Goal: Task Accomplishment & Management: Use online tool/utility

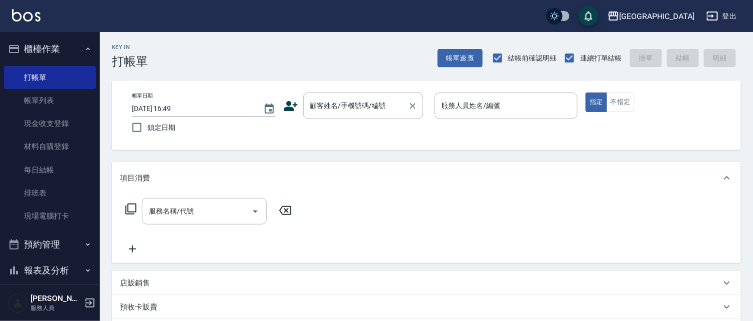
click at [332, 108] on div "顧客姓名/手機號碼/編號 顧客姓名/手機號碼/編號" at bounding box center [363, 105] width 120 height 26
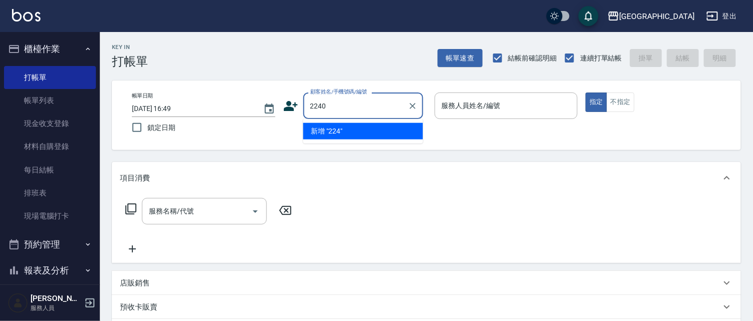
type input "2240"
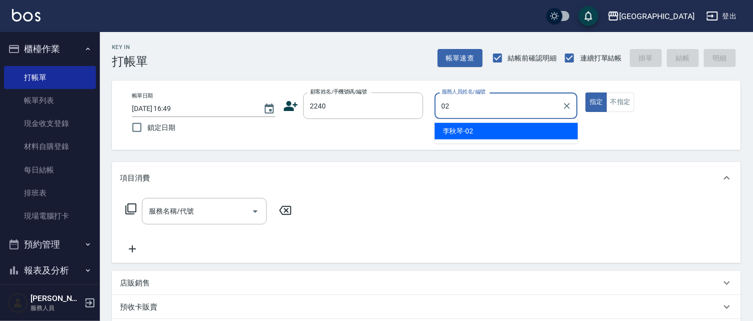
type input "02"
type button "true"
type input "[PERSON_NAME]-02"
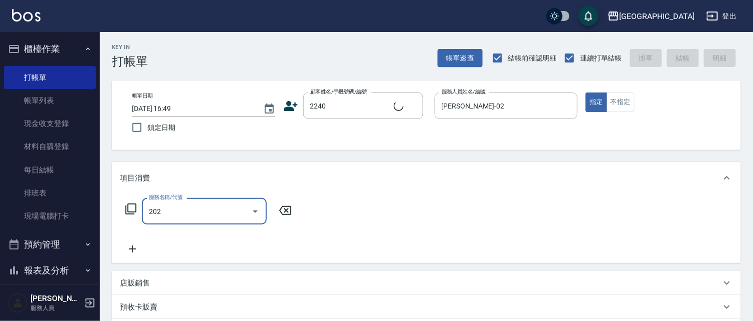
type input "202"
type input "[PERSON_NAME]/0933721362/2240"
type input "洗髮[280](202)"
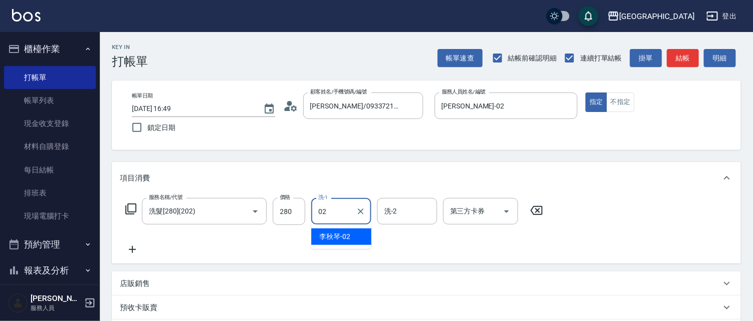
type input "[PERSON_NAME]-02"
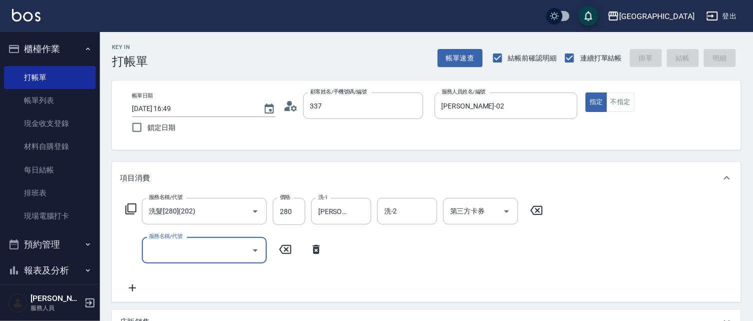
type input "3378"
type input "[DATE] 18:18"
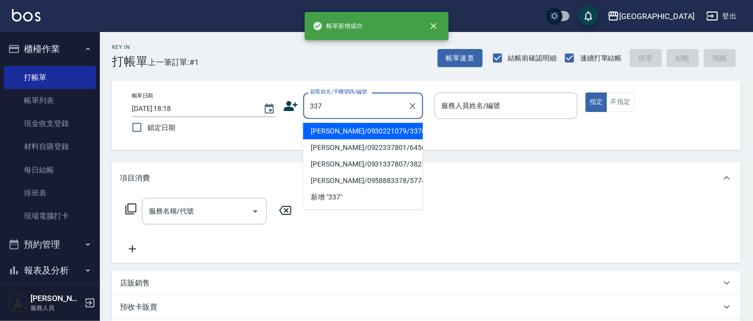
type input "[PERSON_NAME]/0930221079/3378"
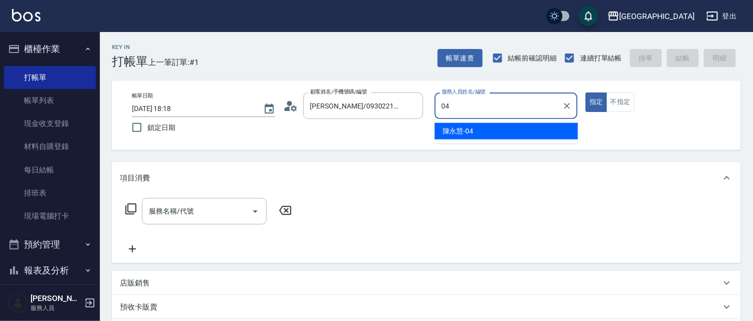
type input "04"
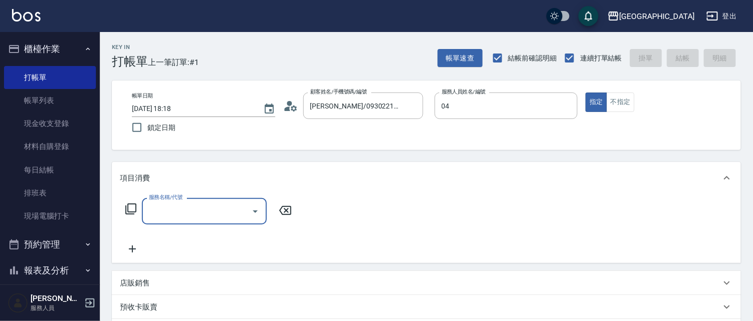
type input "[PERSON_NAME]/0910006073/337"
type input "[PERSON_NAME]-04"
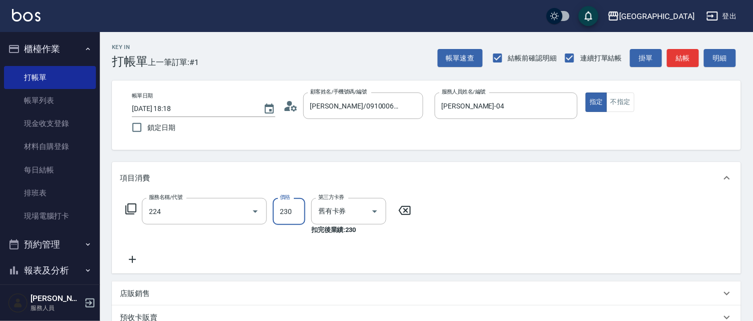
type input "洗髮(卡)230(224)"
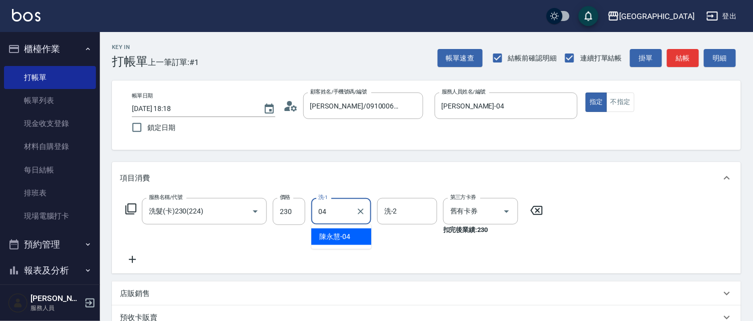
type input "[PERSON_NAME]-04"
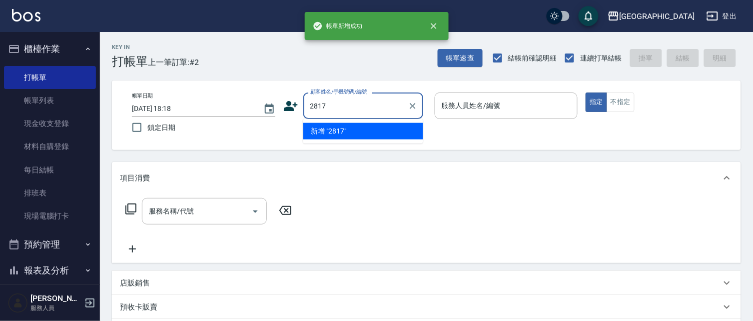
type input "2817"
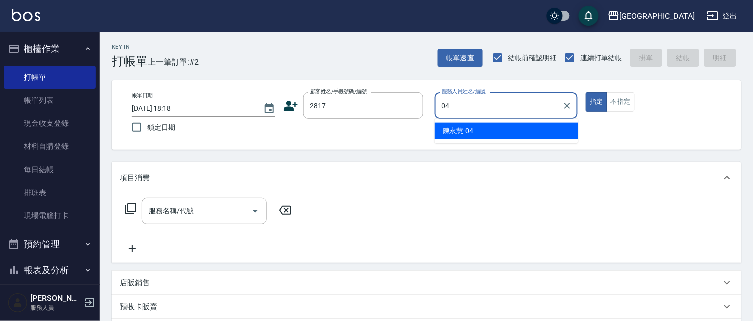
type input "[PERSON_NAME]-04"
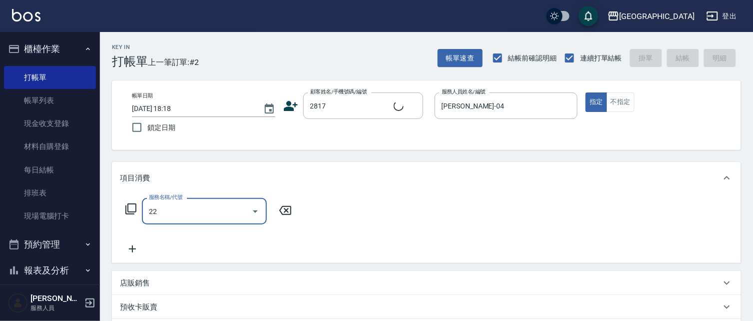
type input "222"
type input "[PERSON_NAME]/2817_[PERSON_NAME]/2817"
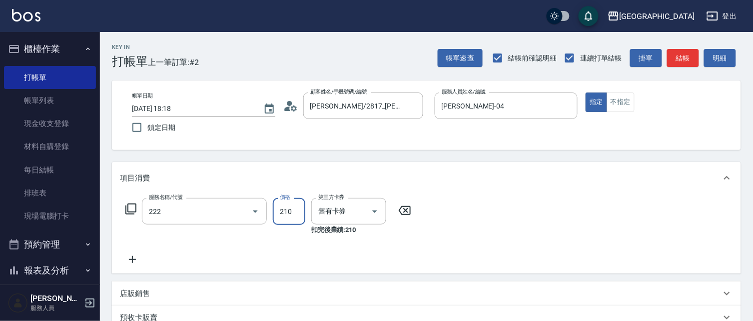
type input "洗髮卡券[210](222)"
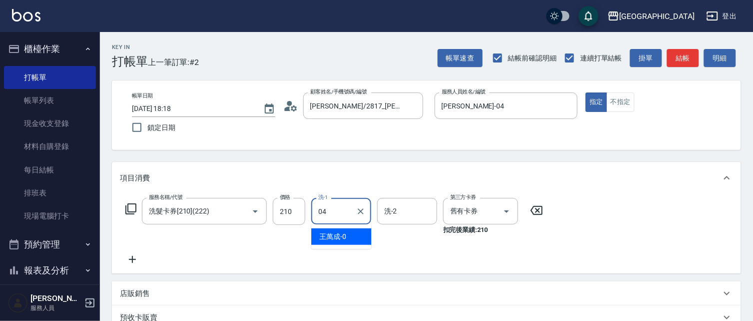
type input "[PERSON_NAME]-04"
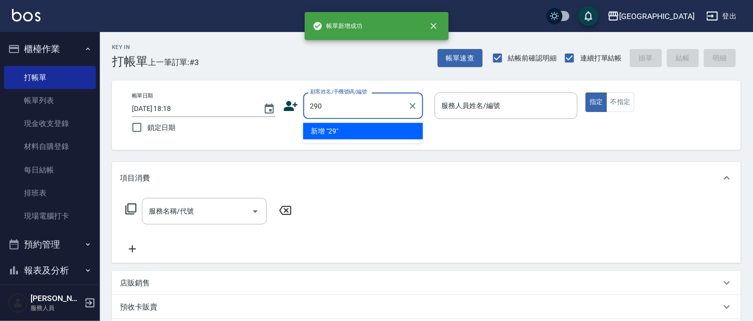
type input "290"
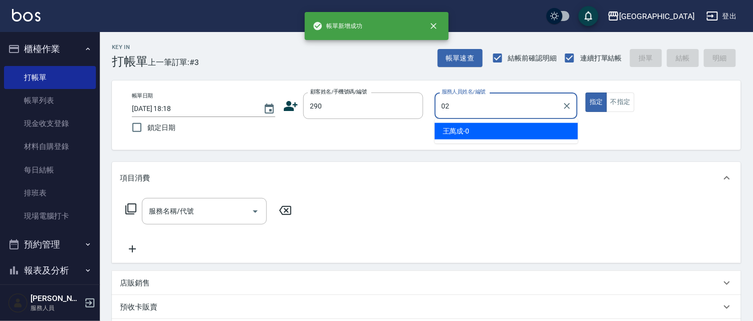
type input "[PERSON_NAME]-02"
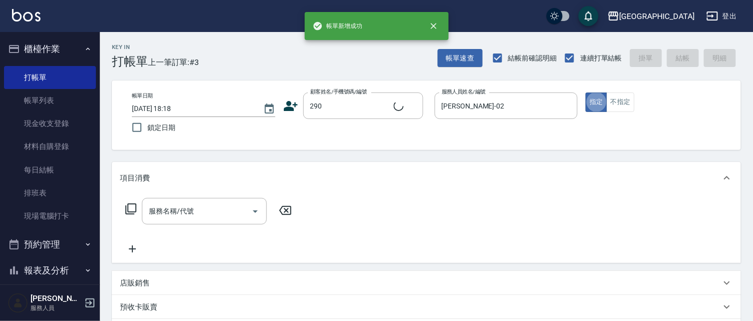
type input "4"
type input "[PERSON_NAME]/0989688802/290"
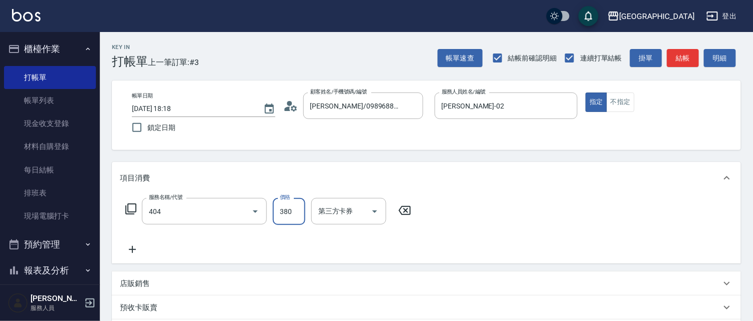
type input "剪髮(380)(404)"
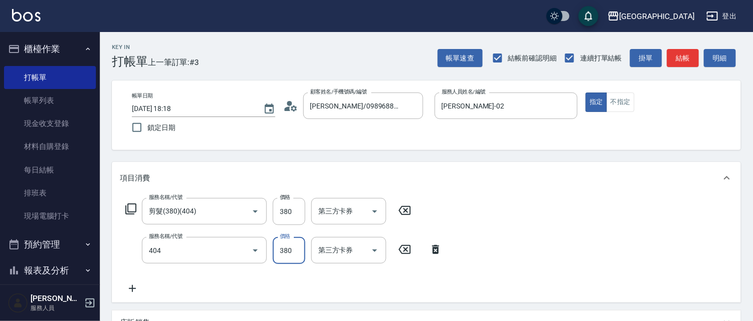
type input "剪髮(380)(404)"
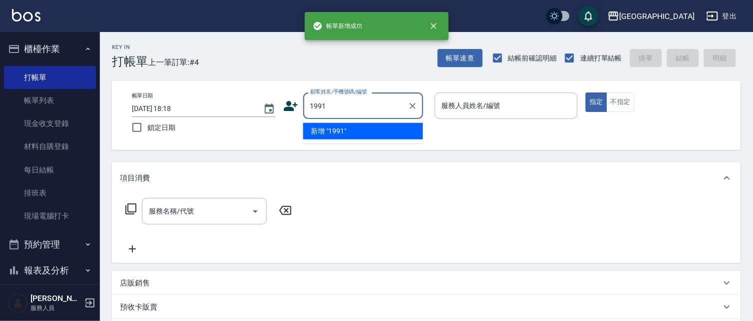
type input "1991"
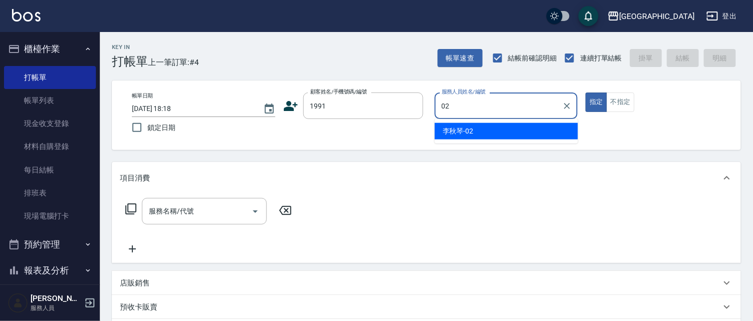
type input "[PERSON_NAME]-02"
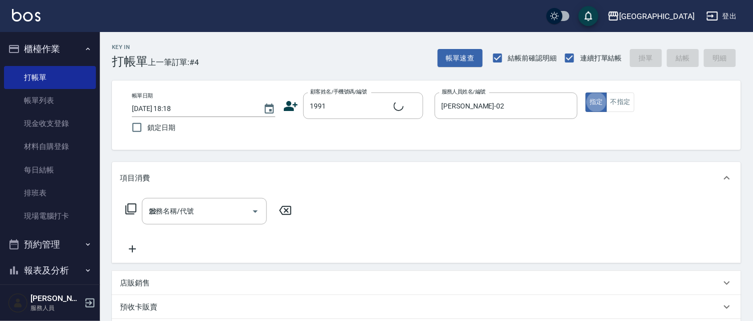
type input "222"
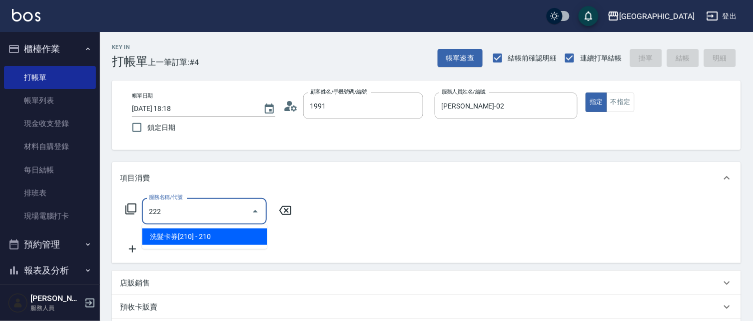
type input "[PERSON_NAME]/0928625099/1991"
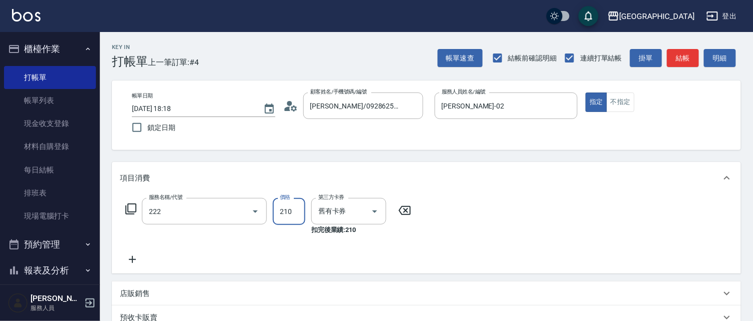
type input "洗髮卡券[210](222)"
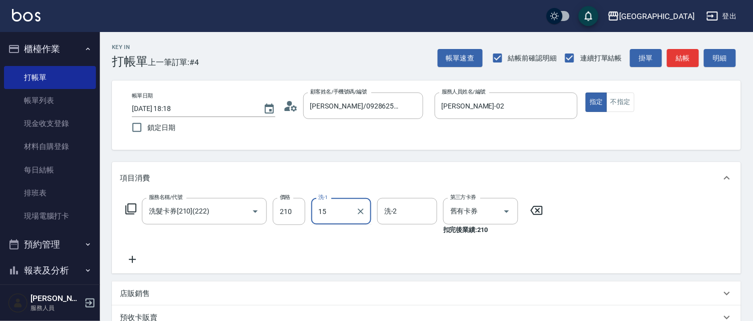
type input "[PERSON_NAME]-15"
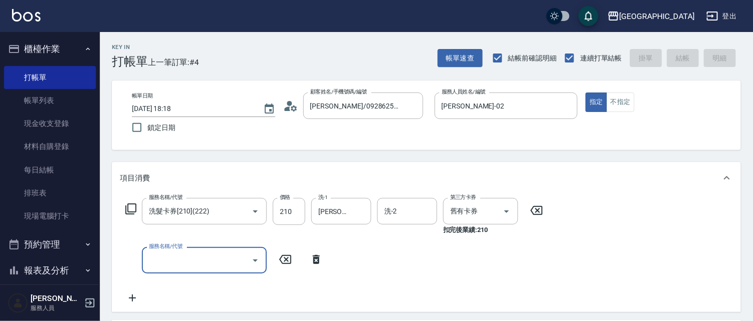
type input "[DATE] 18:19"
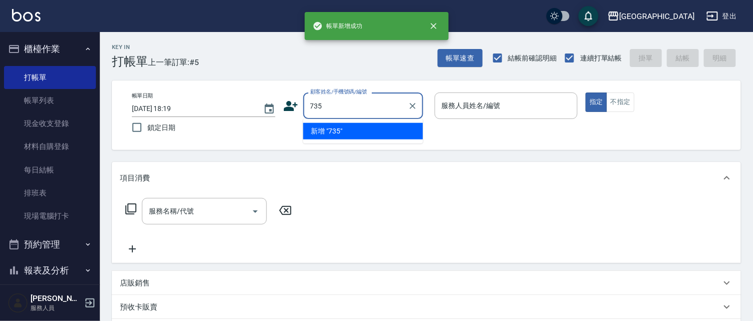
type input "735"
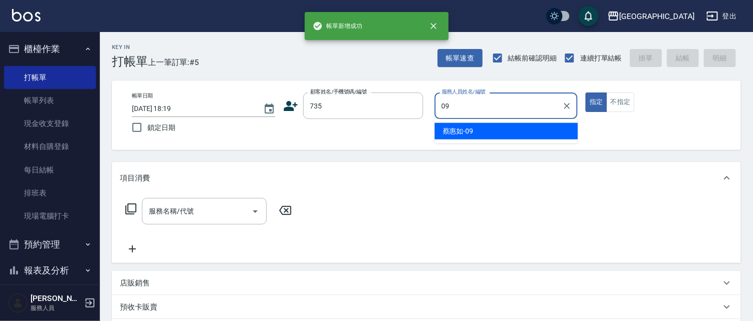
type input "[PERSON_NAME]-09"
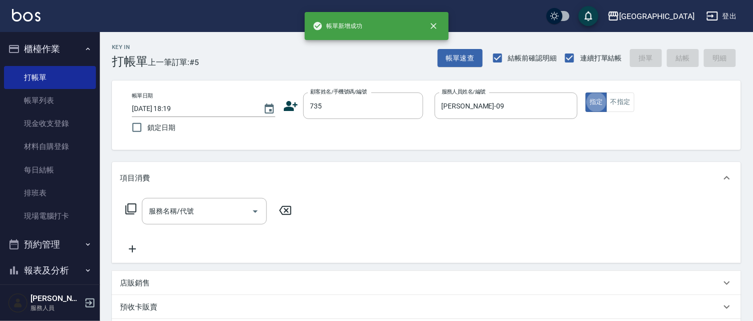
type input "2"
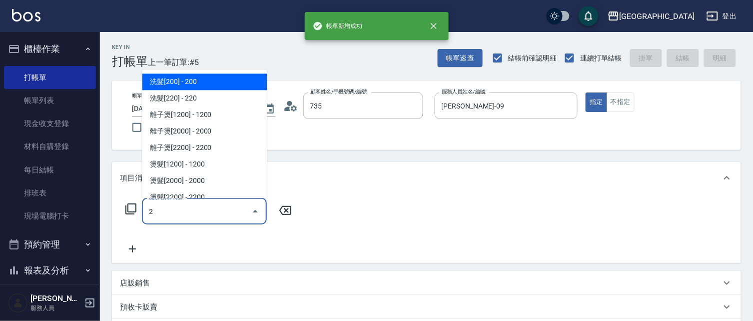
type input "[PERSON_NAME]/ 0958338986/735"
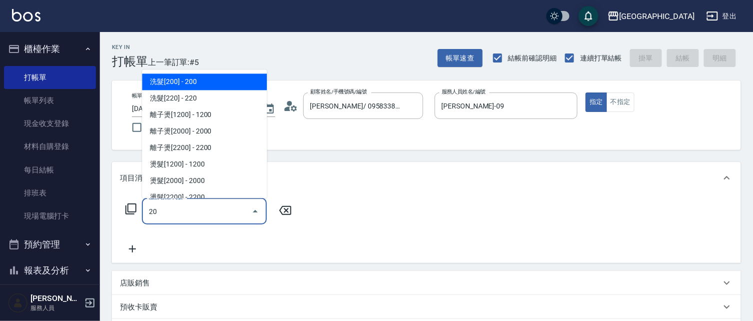
type input "2"
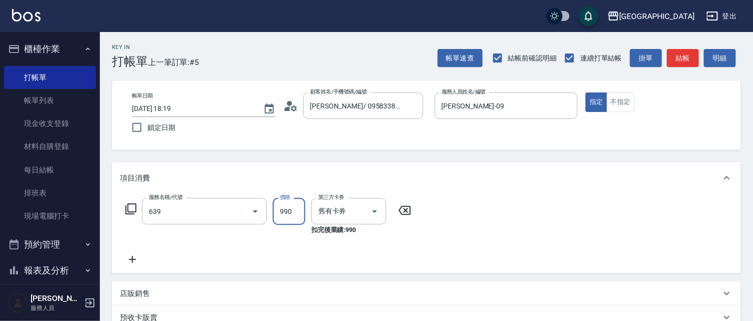
type input "(芙)蘆薈髮膜套卡(自材)(639)"
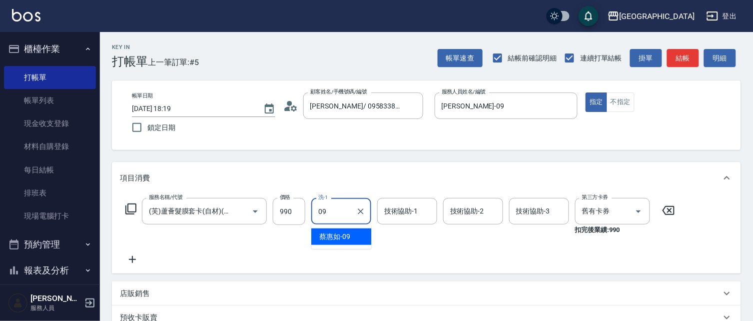
type input "[PERSON_NAME]-09"
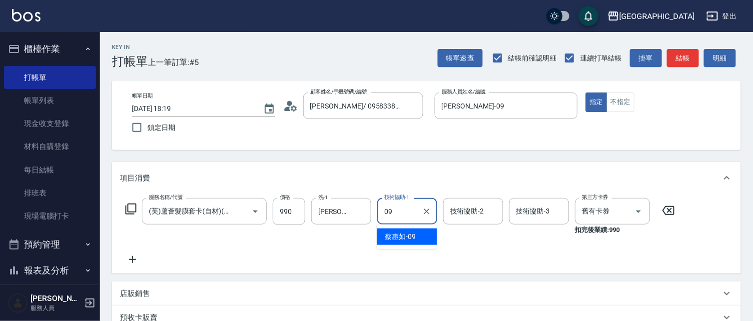
type input "[PERSON_NAME]-09"
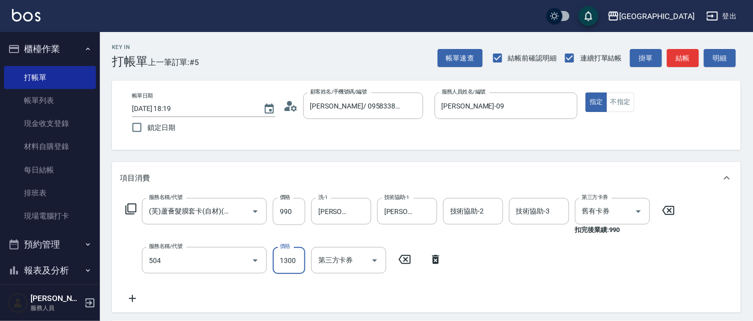
type input "染髮[1300](504)"
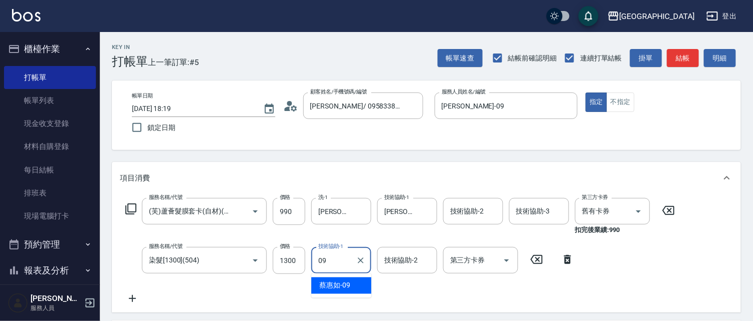
type input "[PERSON_NAME]-09"
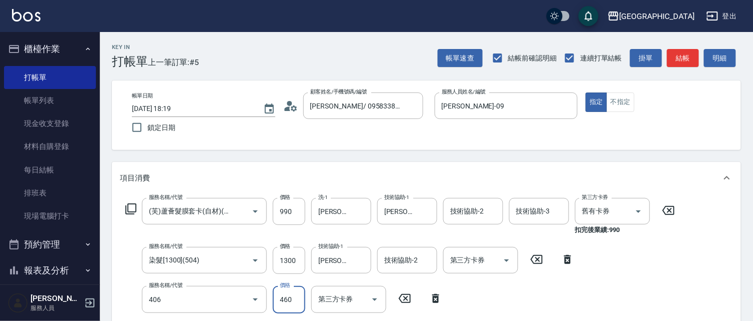
type input "剪髮(450)(406)"
type input "460"
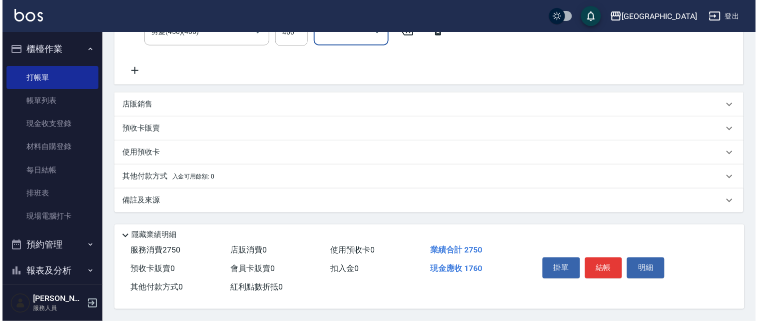
scroll to position [270, 0]
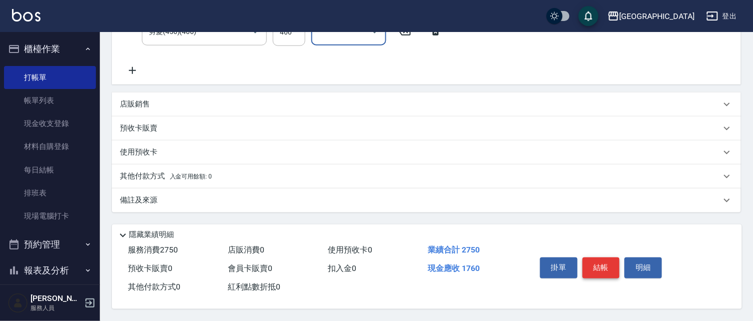
drag, startPoint x: 601, startPoint y: 267, endPoint x: 597, endPoint y: 263, distance: 5.3
click at [597, 263] on button "結帳" at bounding box center [601, 267] width 37 height 21
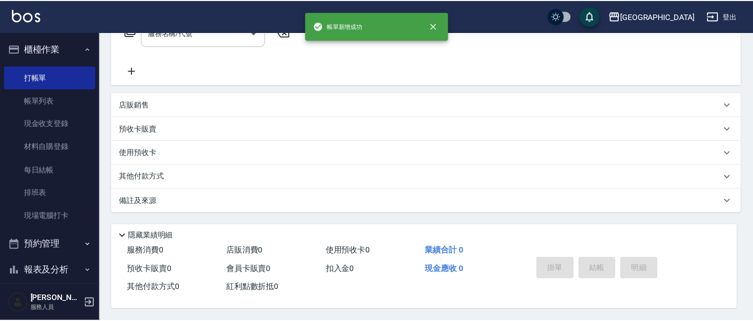
scroll to position [0, 0]
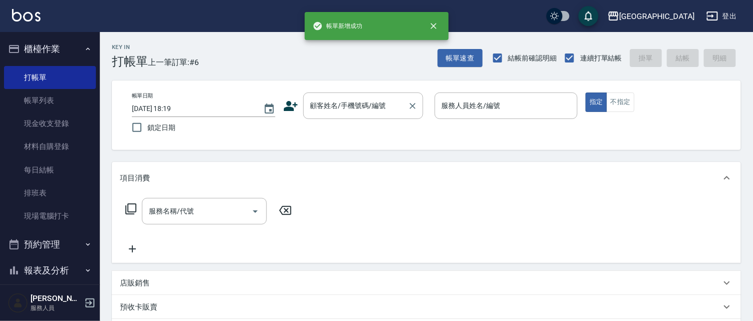
click at [355, 96] on div "顧客姓名/手機號碼/編號 顧客姓名/手機號碼/編號" at bounding box center [363, 105] width 120 height 26
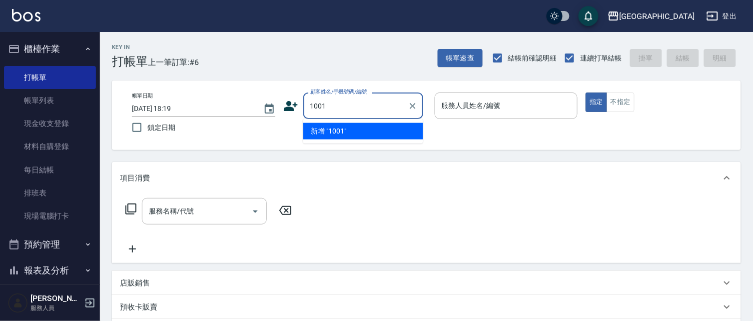
type input "1001"
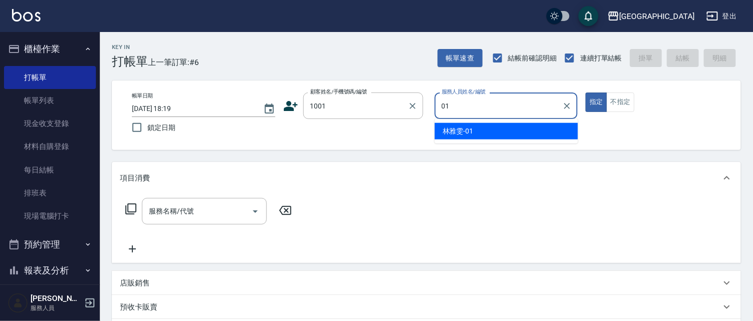
type input "[PERSON_NAME]-01"
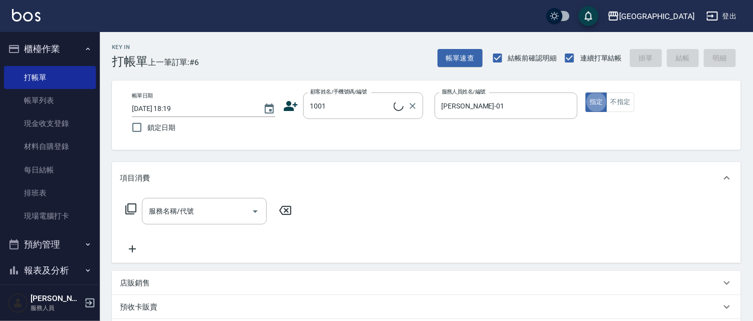
type input "[PERSON_NAME]/0921765636/1001"
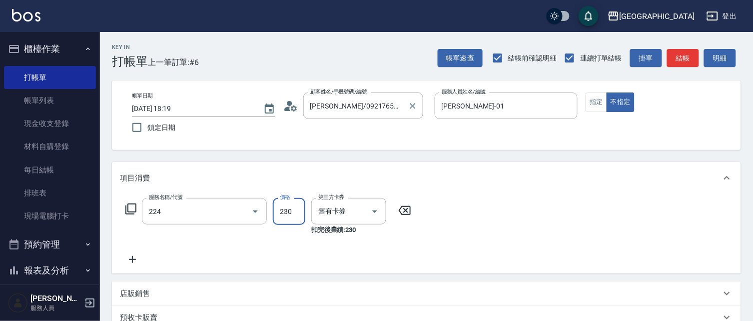
type input "洗髮(卡)230(224)"
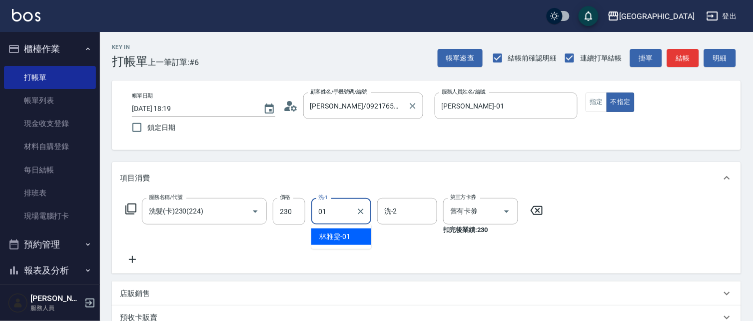
type input "[PERSON_NAME]-01"
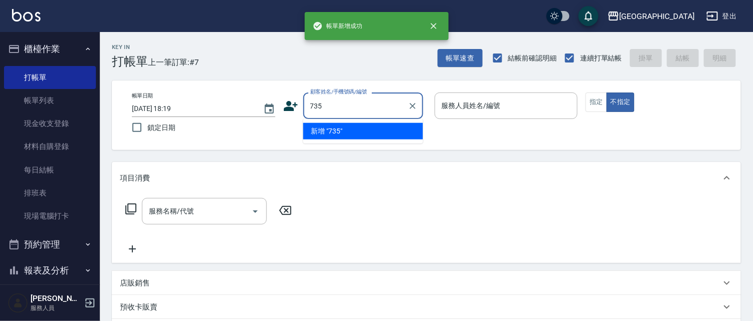
type input "735"
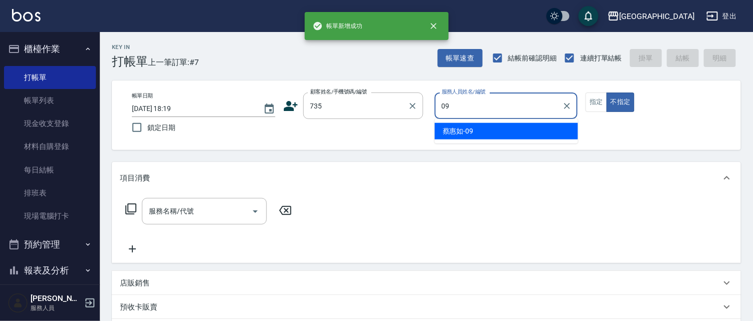
type input "[PERSON_NAME]-09"
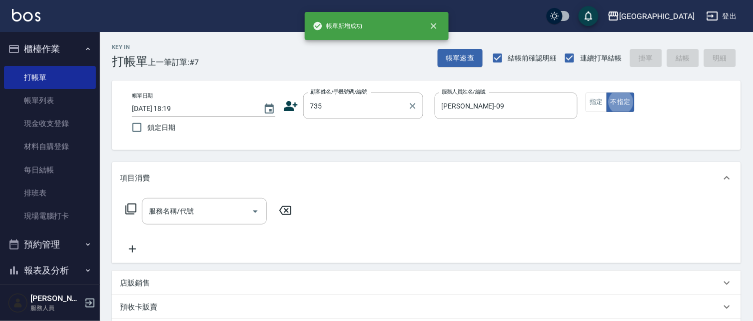
type button "false"
type input "[PERSON_NAME]/ 0958338986/735"
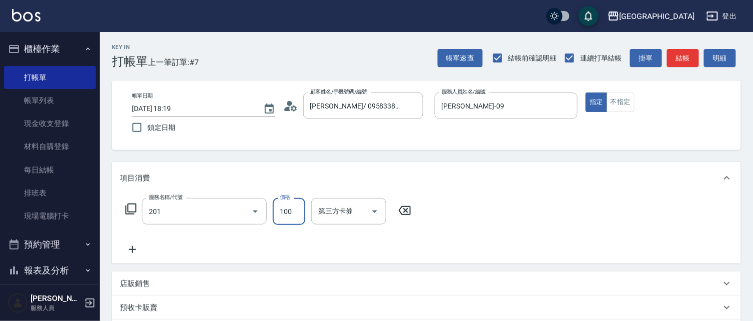
type input "洗髮[100](201)"
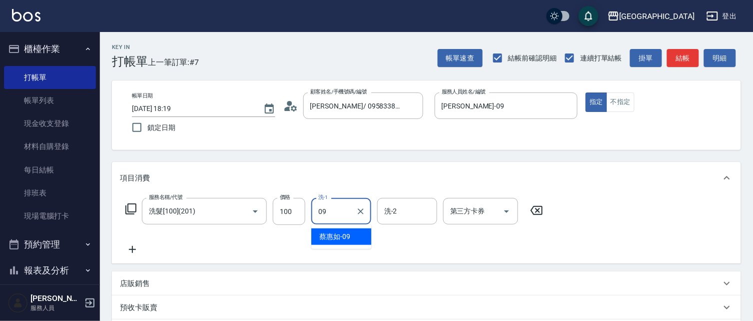
type input "[PERSON_NAME]-09"
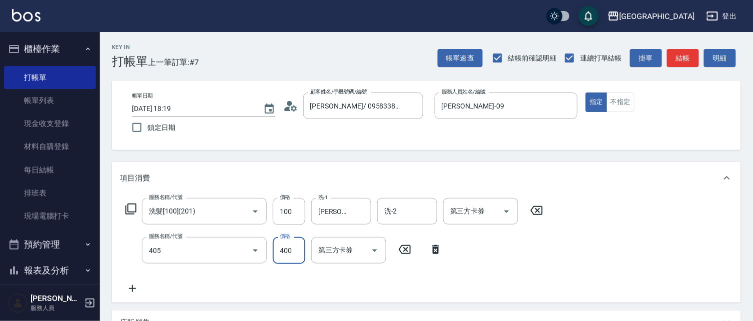
type input "剪髮(400)(405)"
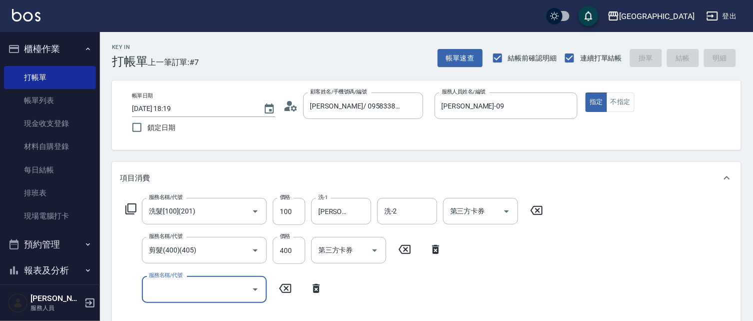
type input "[DATE] 18:20"
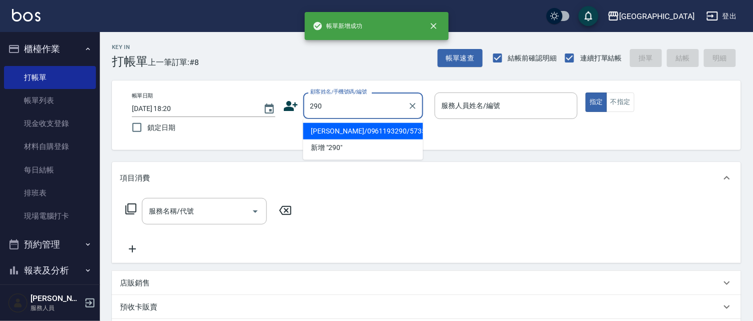
type input "290"
type input "02"
type input "[PERSON_NAME]/0961193290/5735"
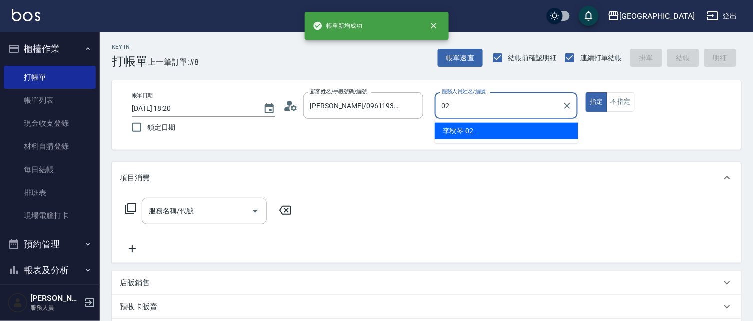
type input "[PERSON_NAME]-02"
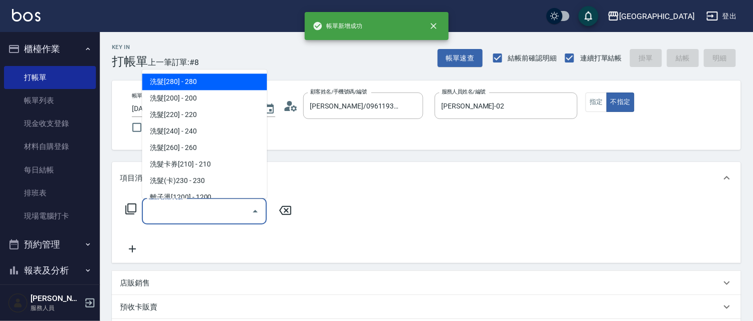
type input "[PERSON_NAME]/0989688802/290"
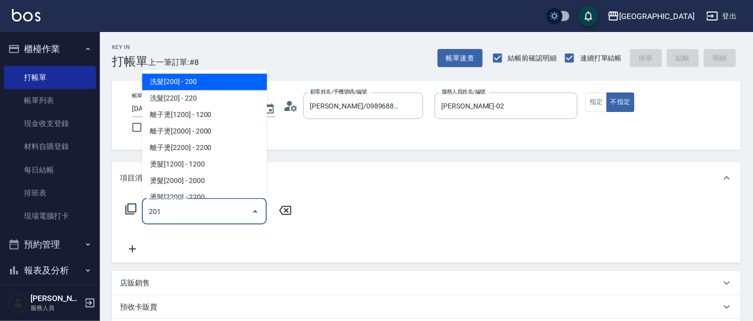
type input "洗髮[100](201)"
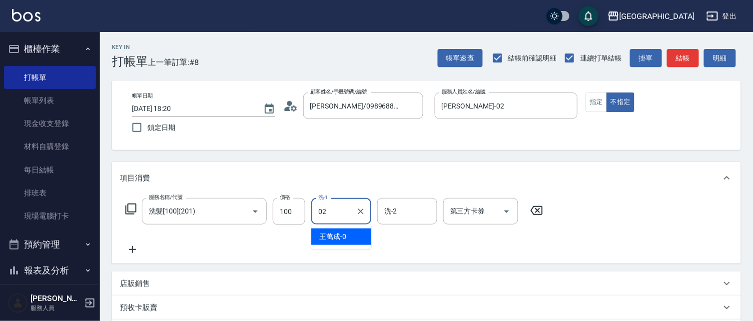
type input "[PERSON_NAME]-02"
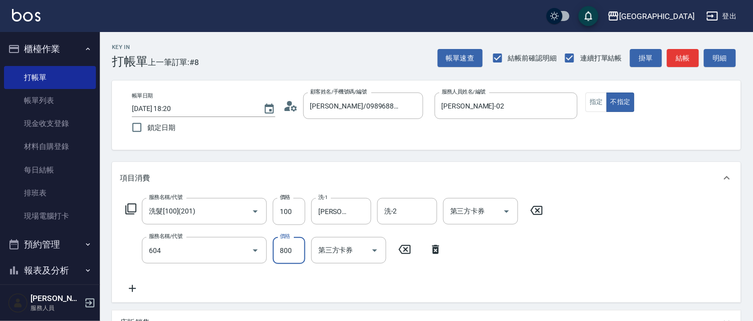
type input "護髮[800](604)"
type input "799"
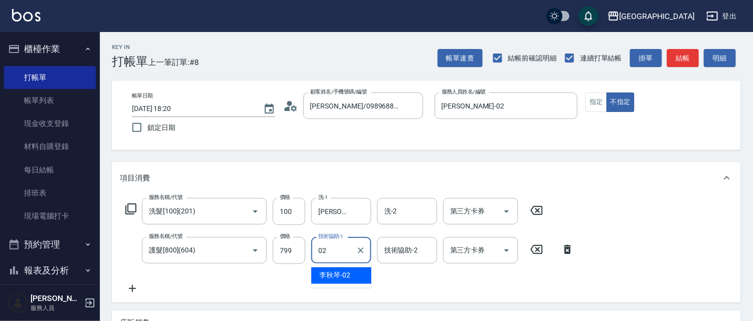
type input "[PERSON_NAME]-02"
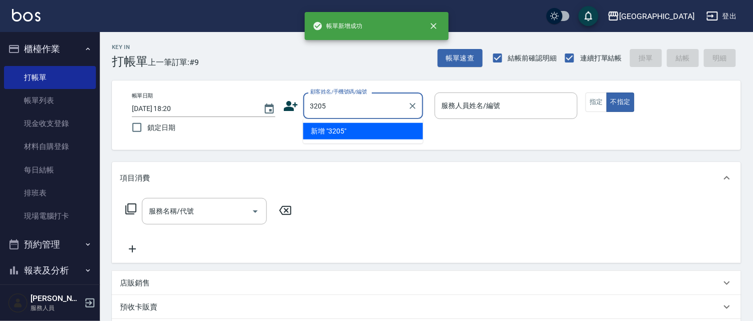
type input "3205"
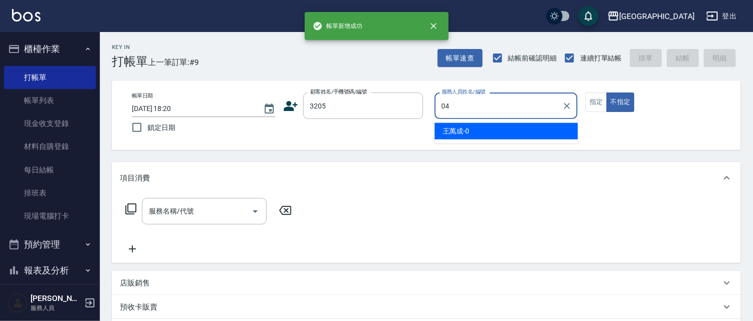
type input "[PERSON_NAME]-04"
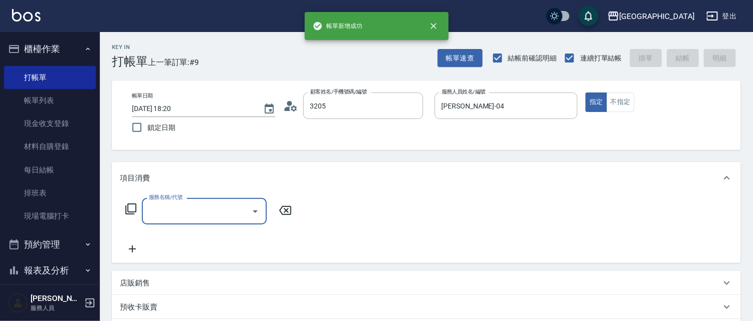
type input "[PERSON_NAME]/0928821329/3205"
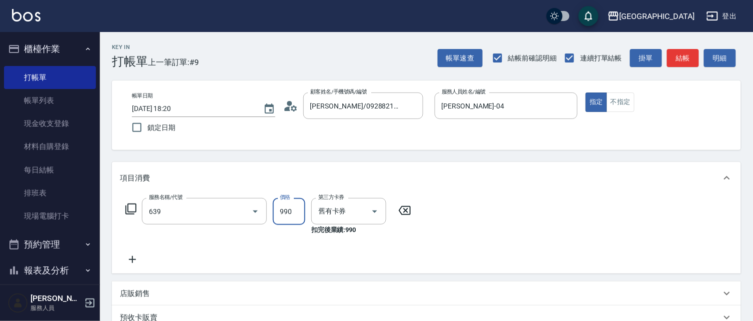
type input "(芙)蘆薈髮膜套卡(自材)(639)"
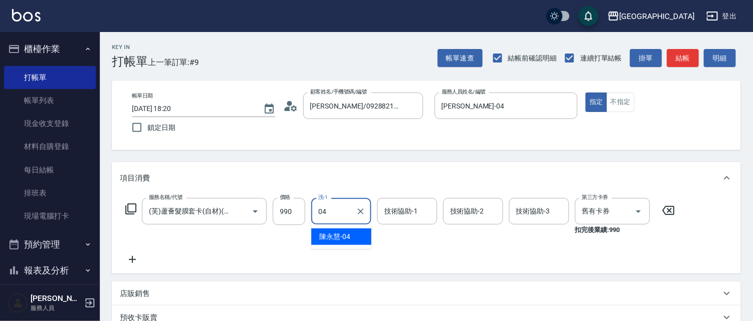
type input "[PERSON_NAME]-04"
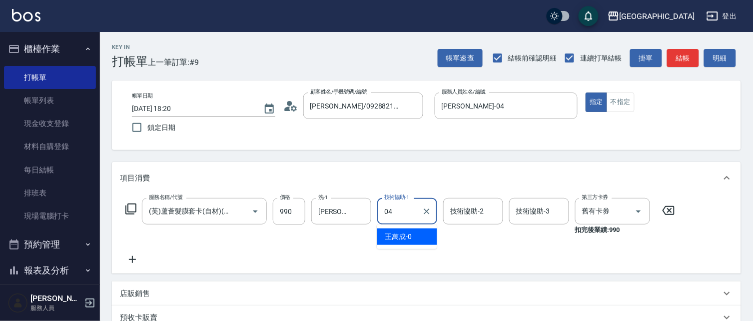
type input "[PERSON_NAME]-04"
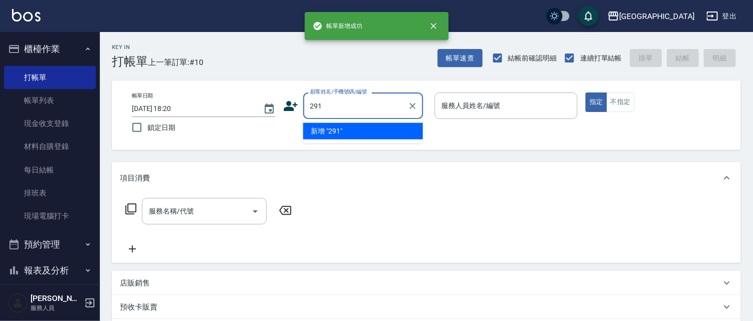
type input "291"
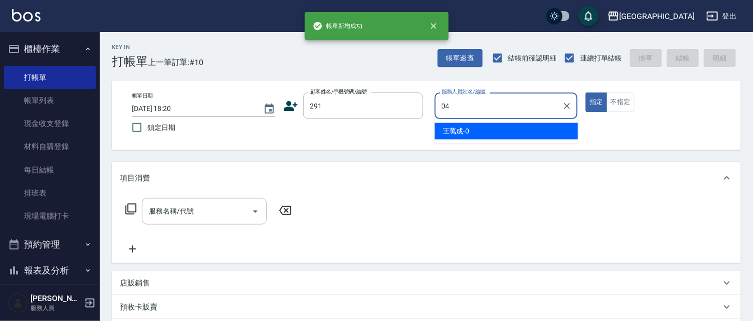
type input "[PERSON_NAME]-04"
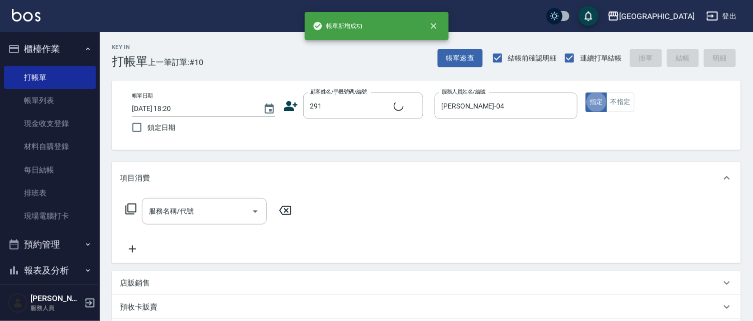
type input "[PERSON_NAME]/291/291"
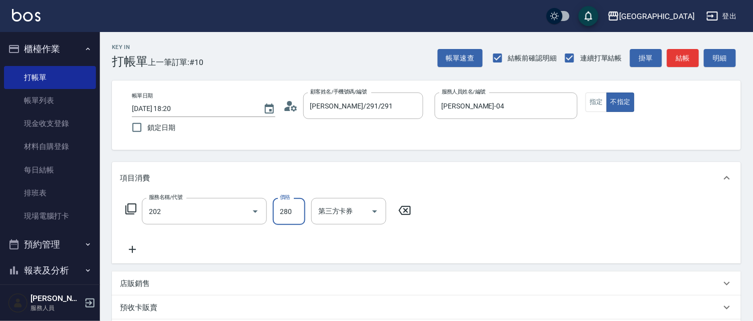
type input "洗髮[280](202)"
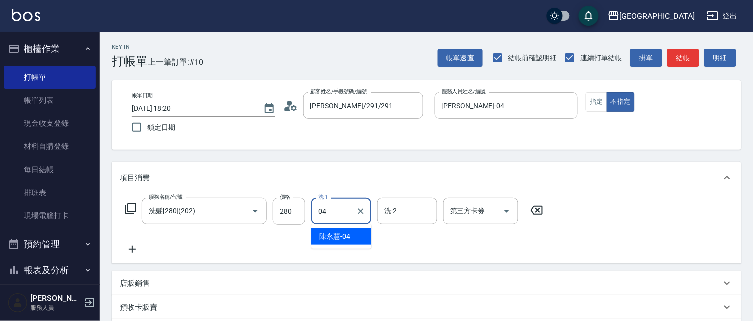
type input "[PERSON_NAME]-04"
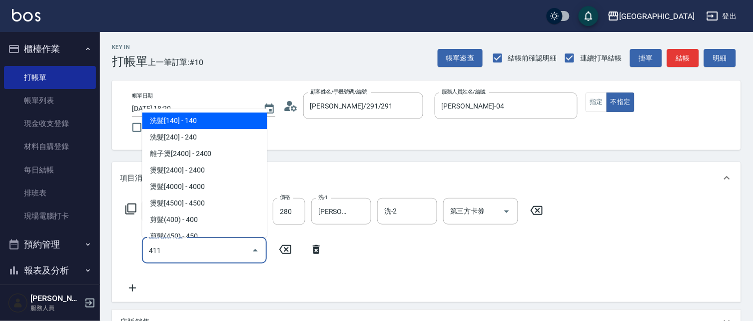
type input "剪髮(100)(411)"
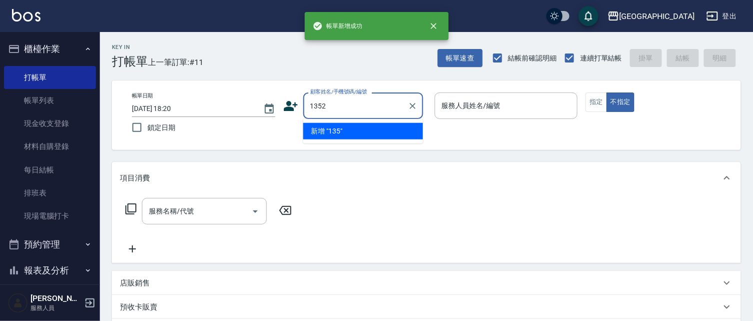
type input "1352"
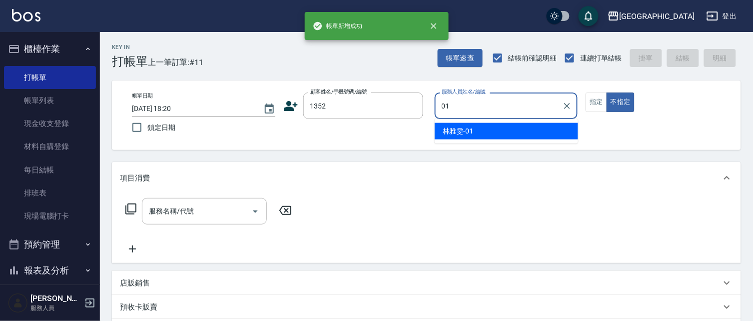
type input "[PERSON_NAME]-01"
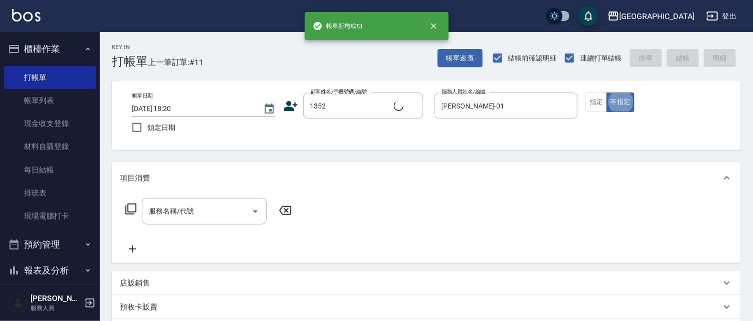
type input "[PERSON_NAME]/0421/1352"
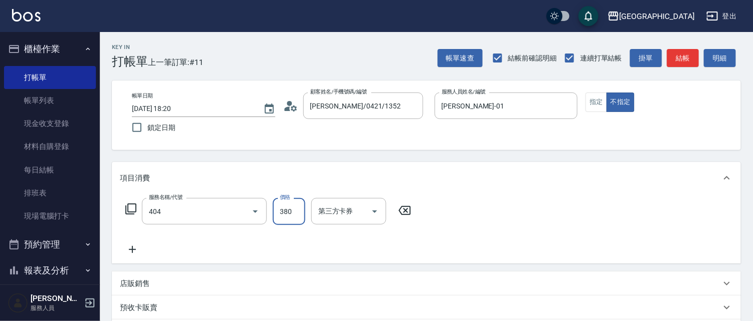
type input "剪髮(380)(404)"
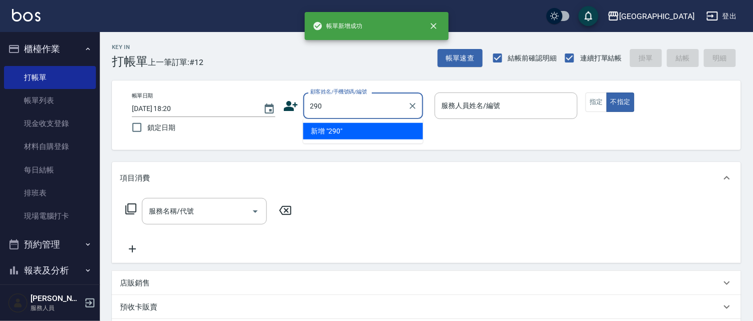
type input "290"
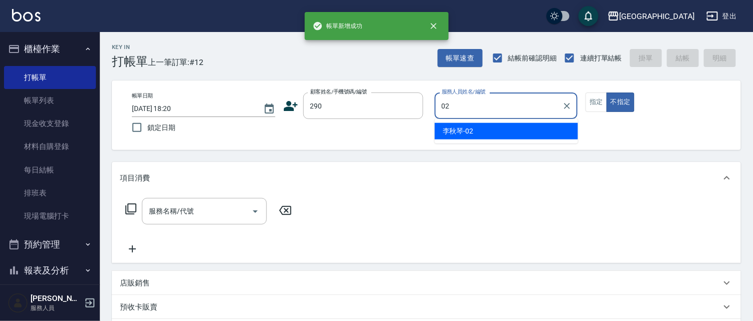
type input "[PERSON_NAME]-02"
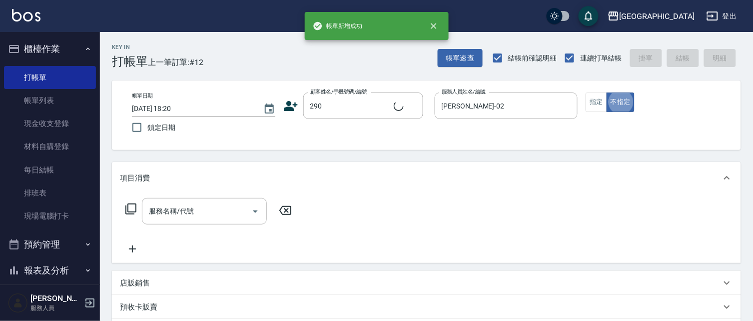
type input "[PERSON_NAME]/0989688802/290"
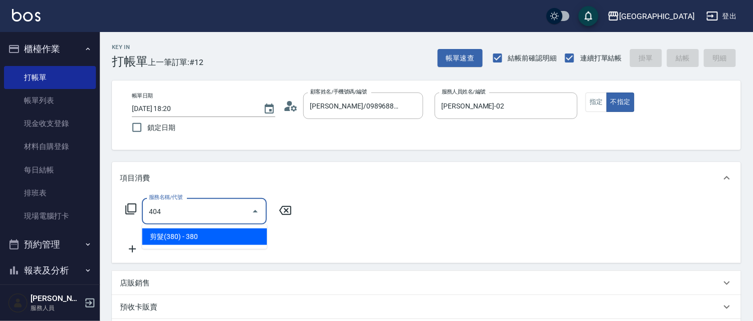
type input "剪髮(380)(404)"
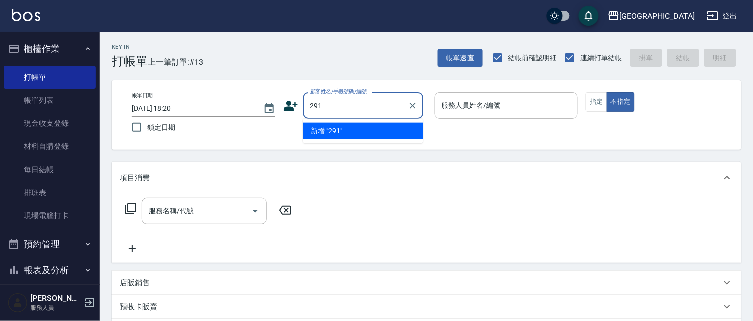
type input "291"
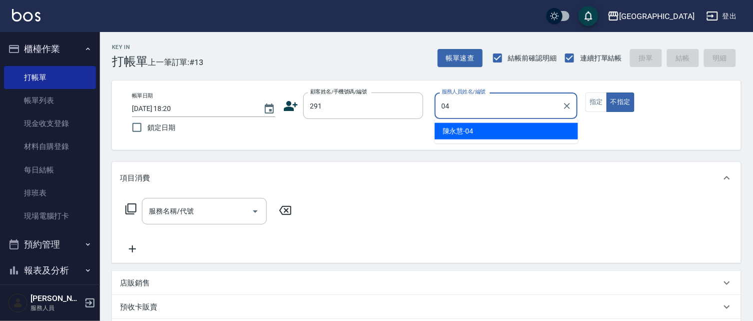
type input "[PERSON_NAME]-04"
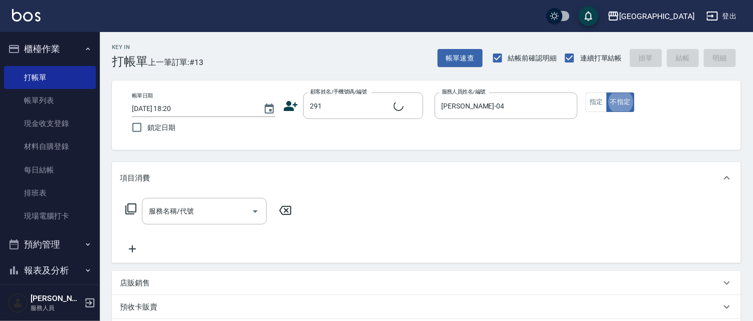
type input "[PERSON_NAME]/291/291"
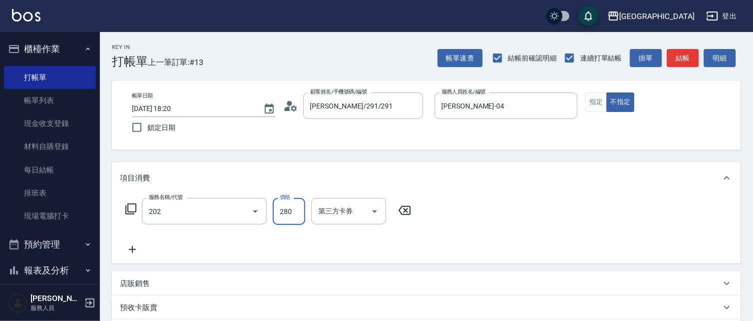
type input "洗髮[280](202)"
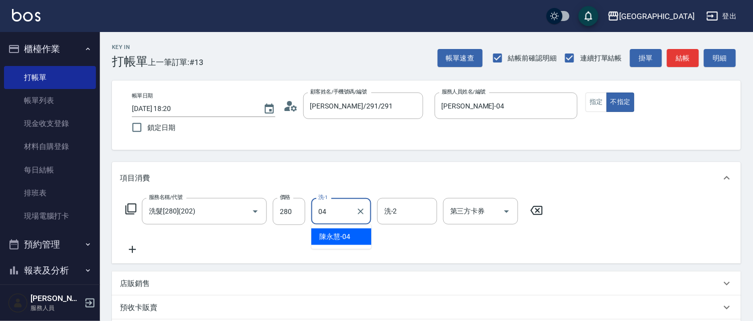
type input "[PERSON_NAME]-04"
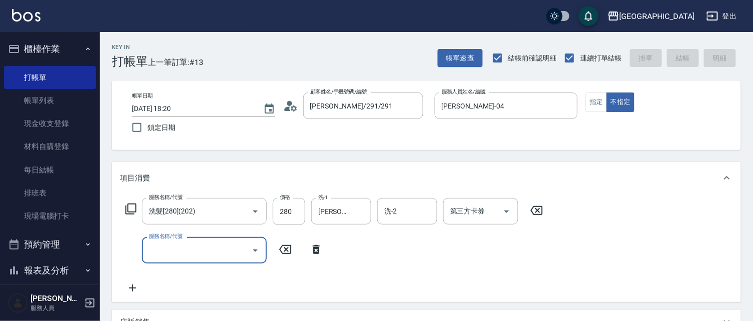
type input "[DATE] 18:21"
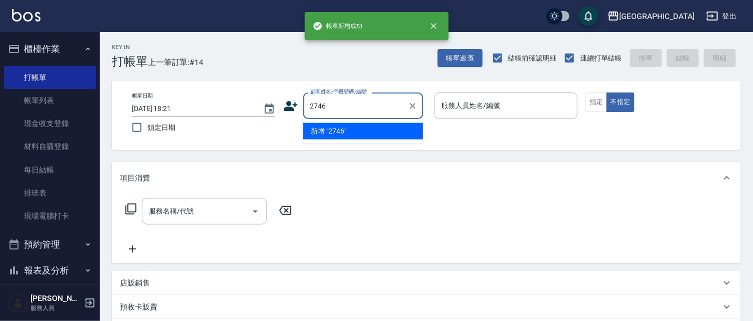
type input "2746"
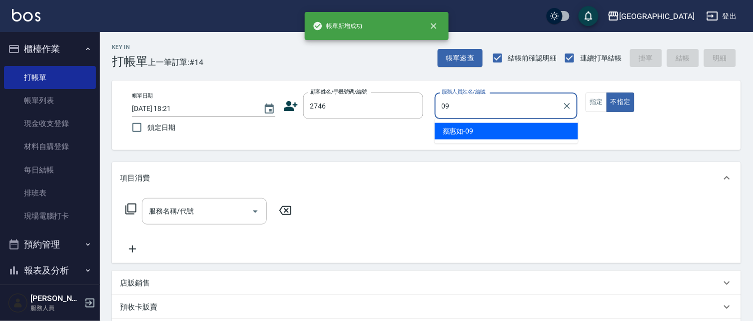
type input "[PERSON_NAME]-09"
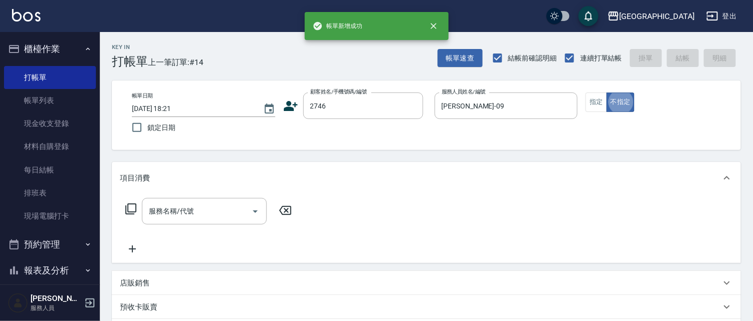
type input "[PERSON_NAME]/0928158205/2746"
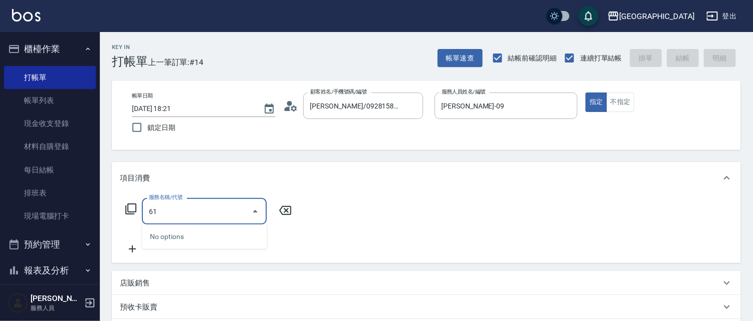
type input "616"
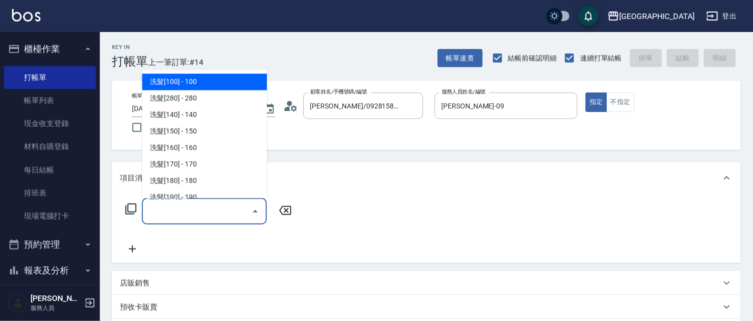
type input "2"
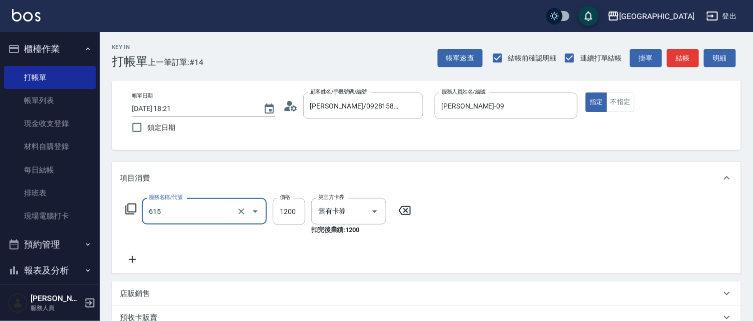
type input "洗+護套餐券(1200)(615)"
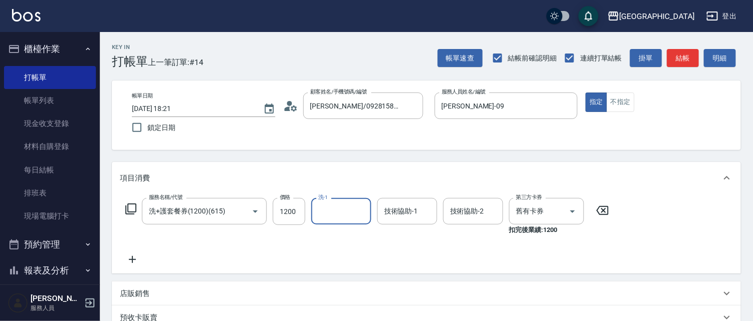
type input "0"
type input "[PERSON_NAME]-15"
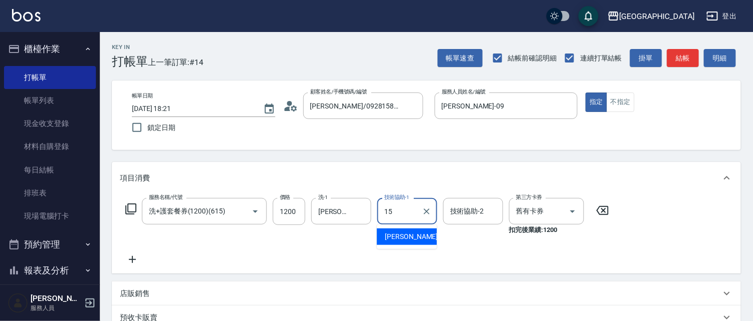
type input "[PERSON_NAME]-15"
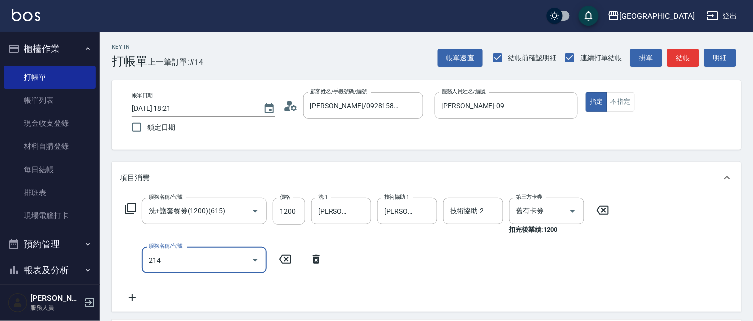
type input "滾珠洗髪699(214)"
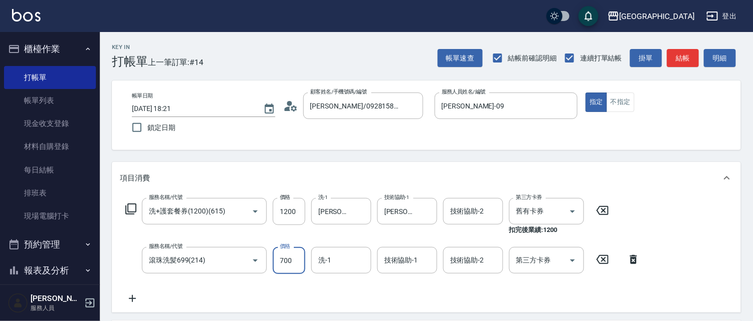
type input "700"
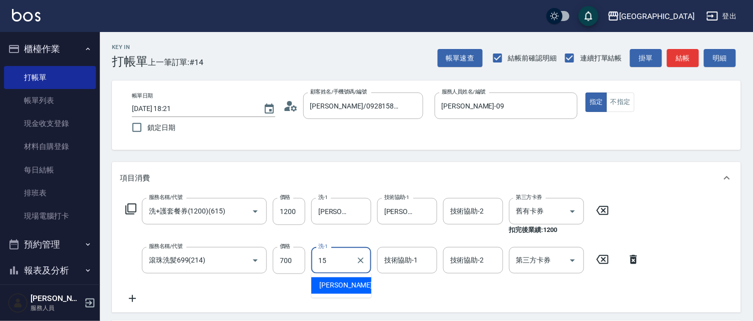
type input "[PERSON_NAME]-15"
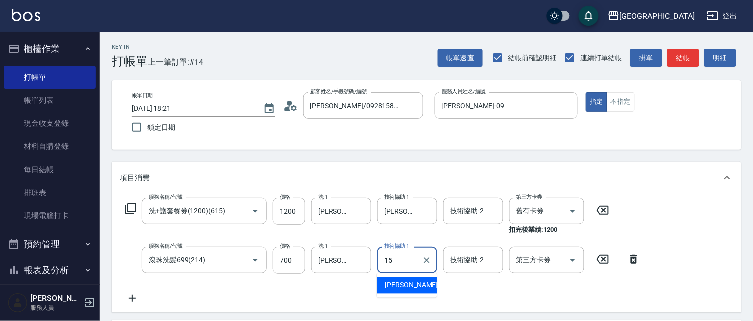
type input "[PERSON_NAME]-15"
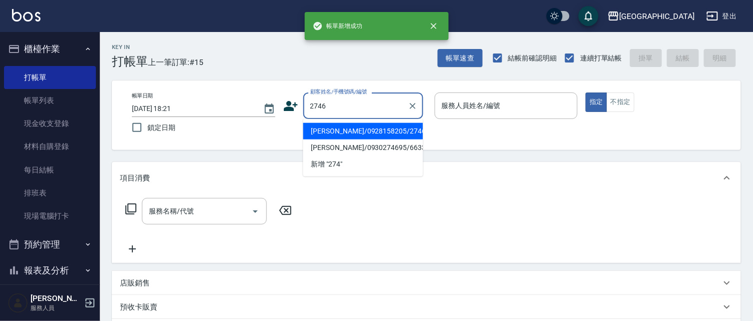
type input "2746"
type input "09"
type input "[PERSON_NAME]/0928158205/2746"
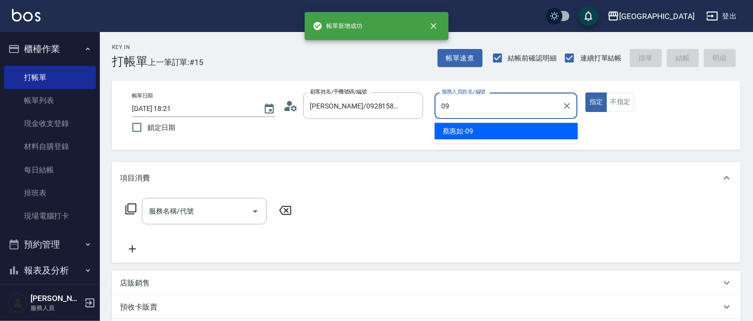
type input "[PERSON_NAME]-09"
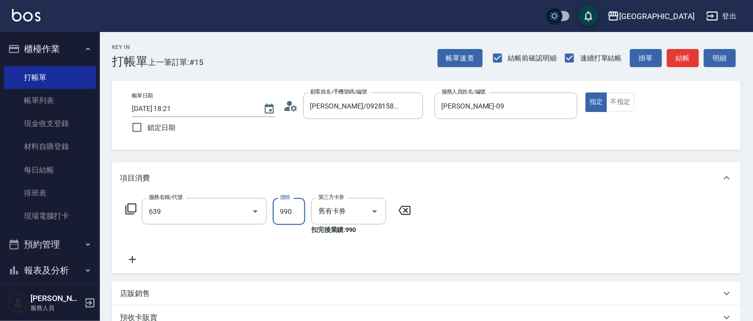
type input "(芙)蘆薈髮膜套卡(自材)(639)"
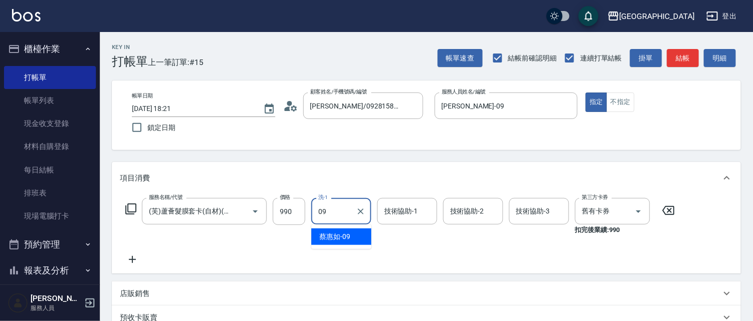
type input "[PERSON_NAME]-09"
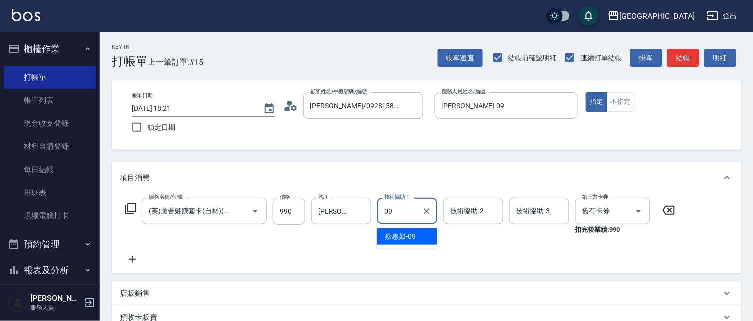
type input "[PERSON_NAME]-09"
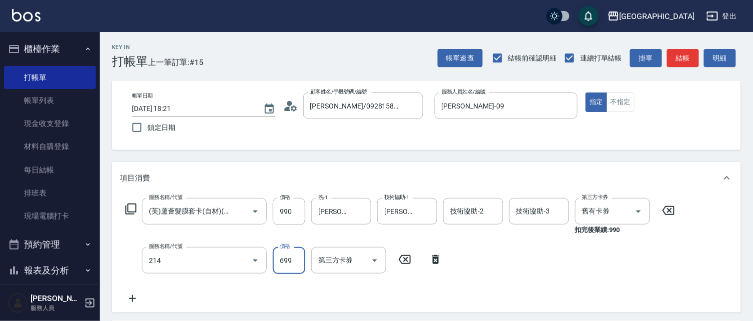
type input "滾珠洗髪699(214)"
type input "700"
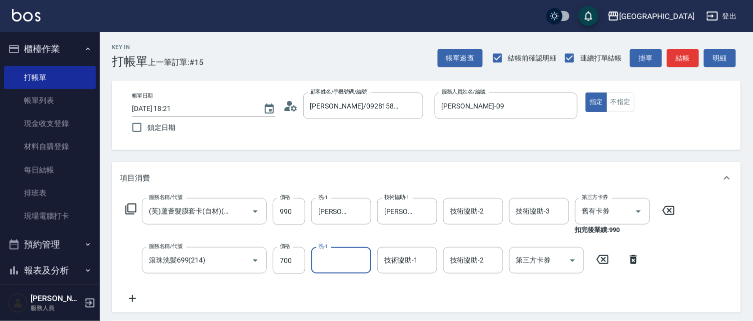
type input "1"
type input "[PERSON_NAME]-09"
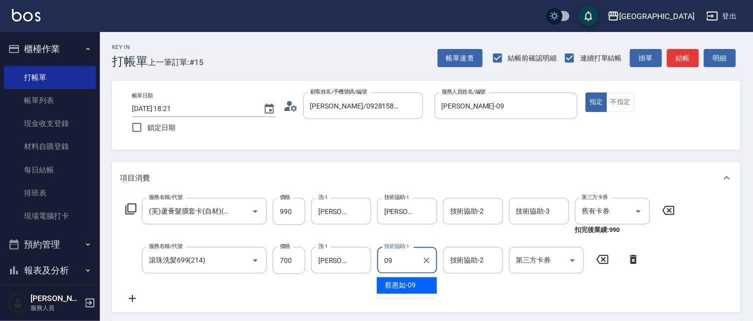
type input "[PERSON_NAME]-09"
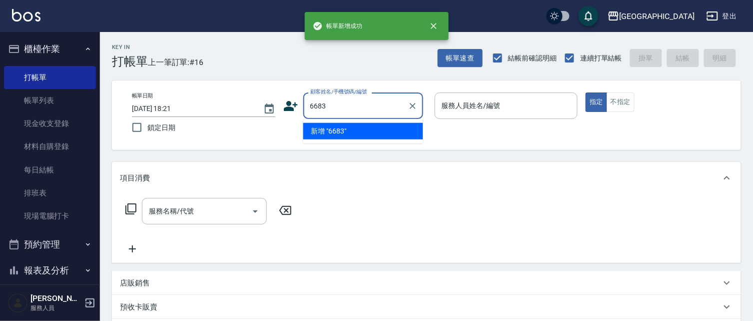
type input "6683"
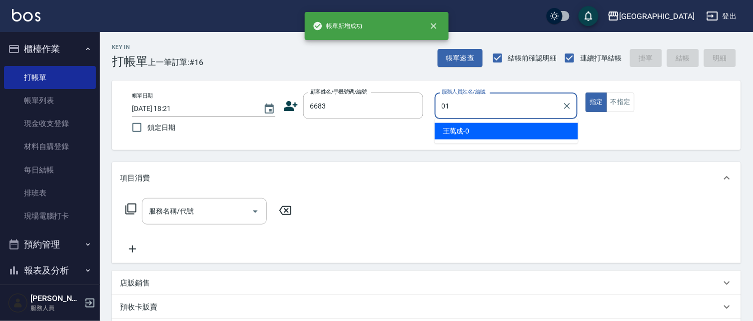
type input "[PERSON_NAME]-01"
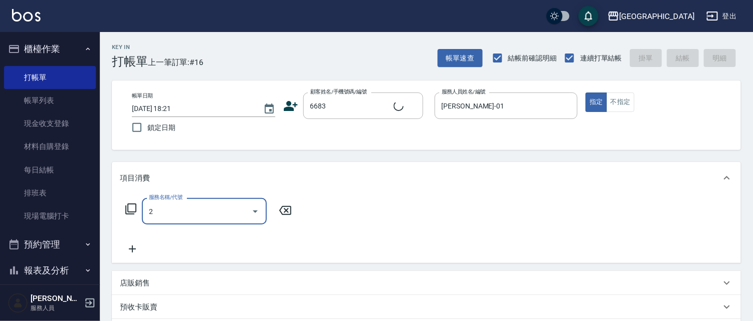
type input "22"
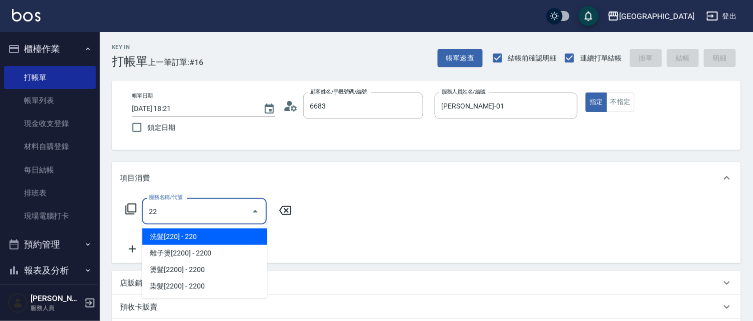
type input "[PERSON_NAME]/0989749361/6683"
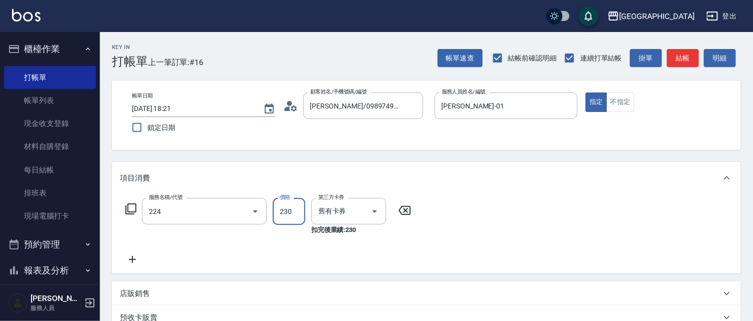
type input "洗髮(卡)230(224)"
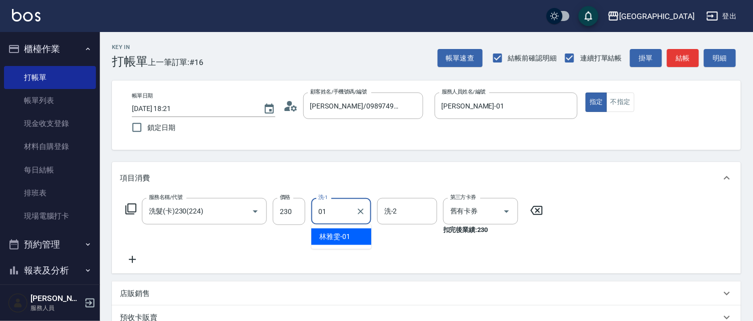
type input "[PERSON_NAME]-01"
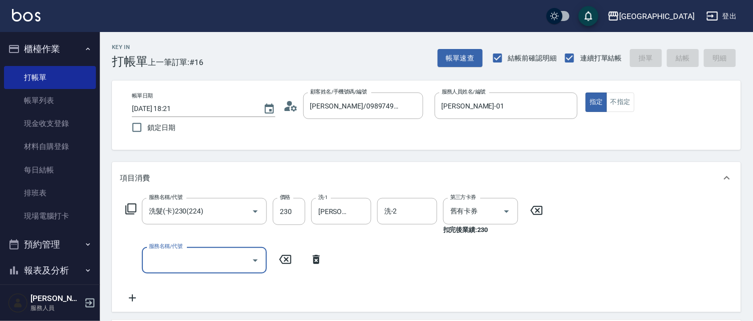
type input "[DATE] 18:22"
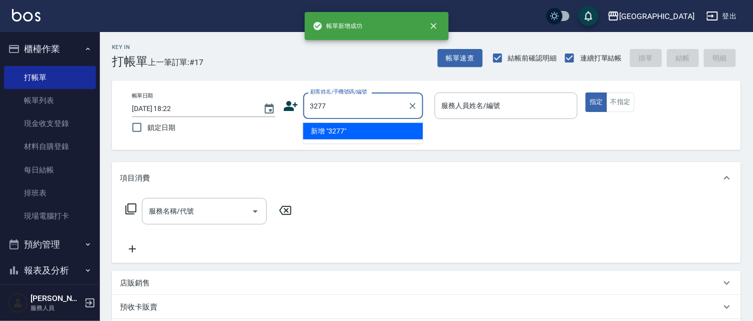
type input "3277"
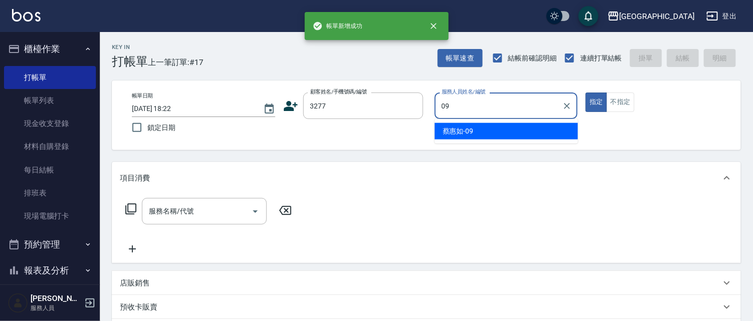
type input "[PERSON_NAME]-09"
type input "4"
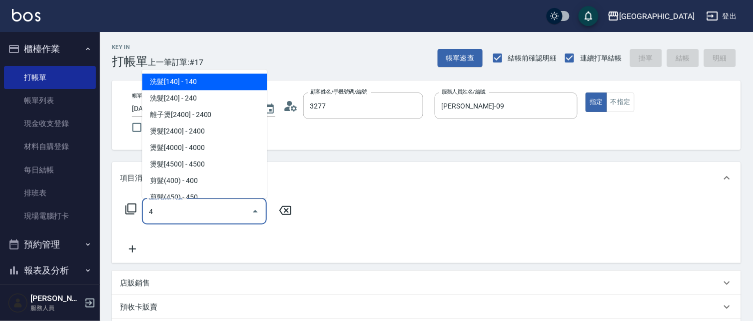
type input "[PERSON_NAME]/3277_[PERSON_NAME]/3277"
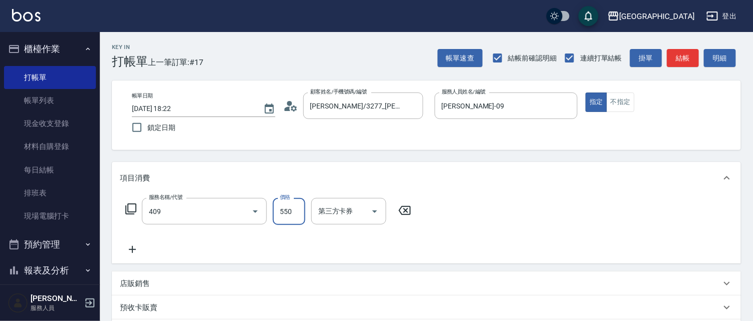
type input "剪髮(550)(409)"
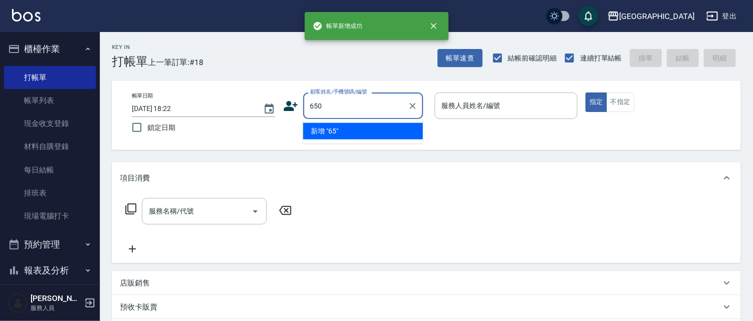
type input "650"
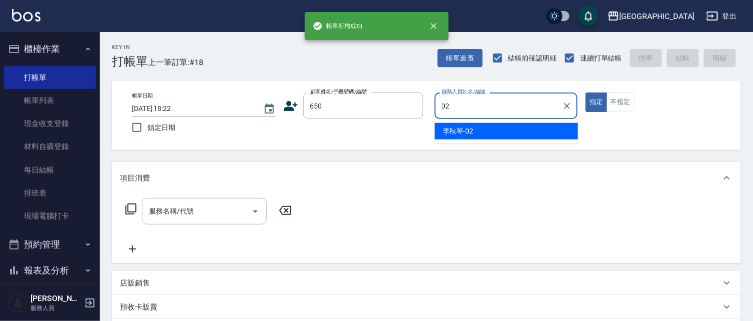
type input "[PERSON_NAME]-02"
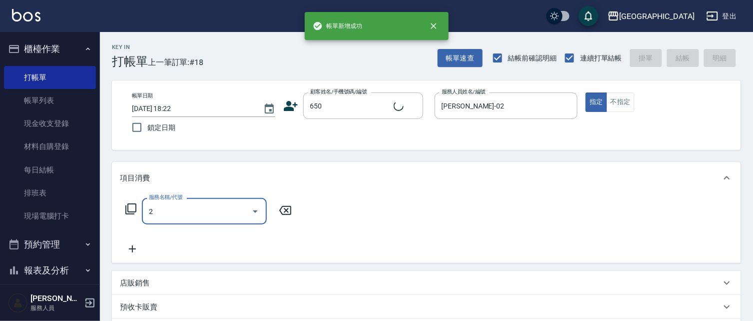
type input "22"
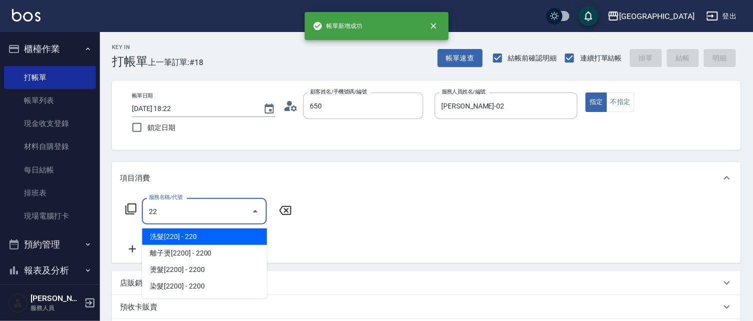
type input "[PERSON_NAME]/0920099189/650"
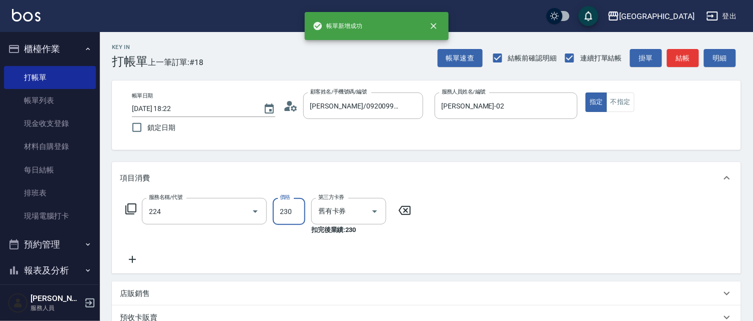
type input "洗髮(卡)230(224)"
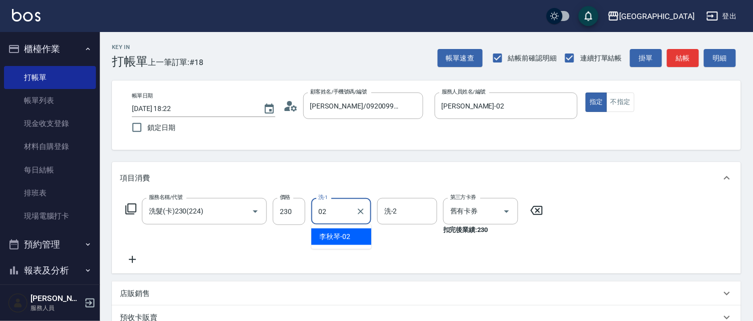
type input "[PERSON_NAME]-02"
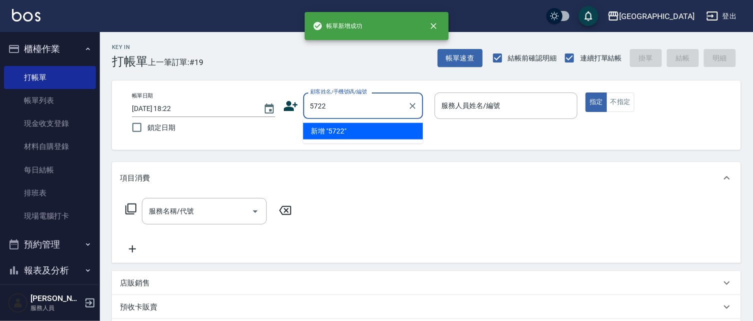
type input "5722"
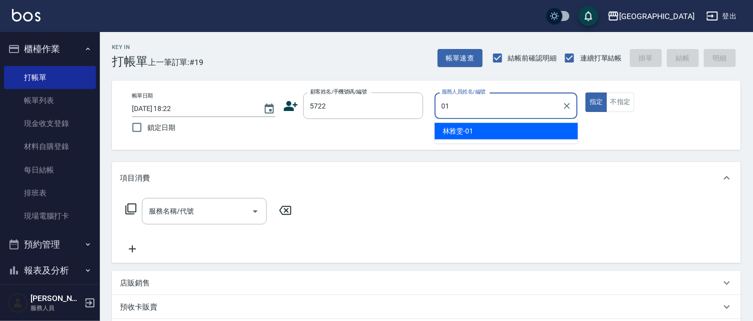
type input "[PERSON_NAME]-01"
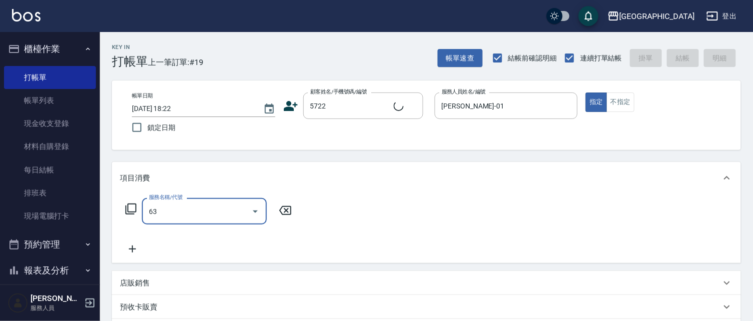
type input "639"
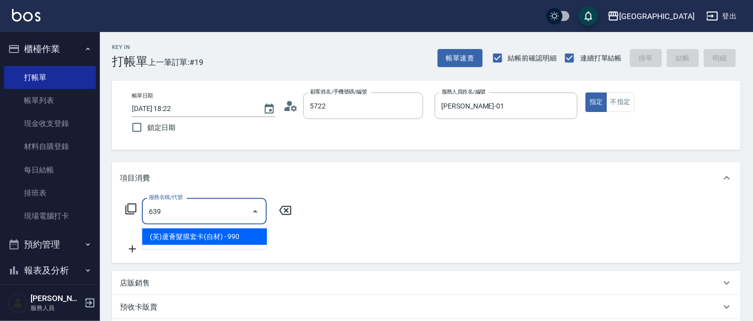
type input "[PERSON_NAME]/5722_[PERSON_NAME]/5722"
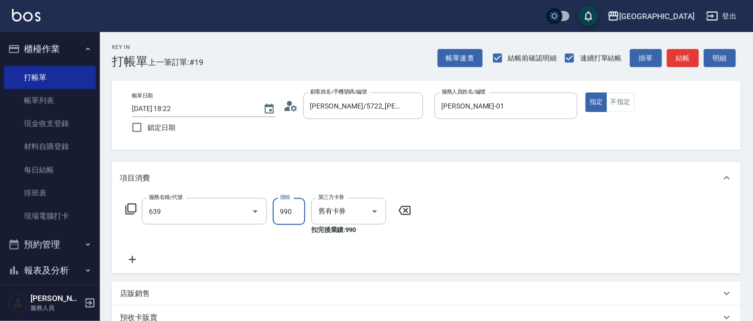
type input "(芙)蘆薈髮膜套卡(自材)(639)"
